Goal: Find specific page/section

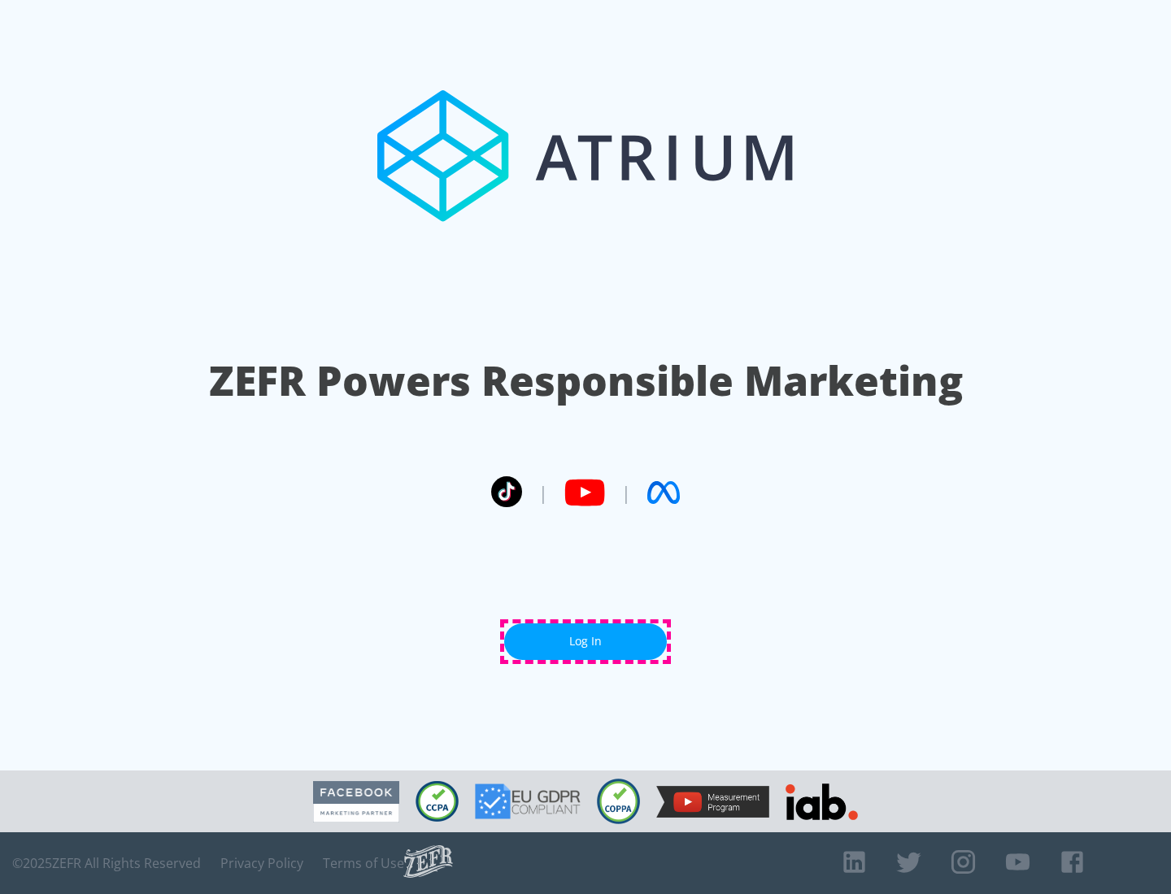
click at [585, 641] on link "Log In" at bounding box center [585, 642] width 163 height 37
